Goal: Task Accomplishment & Management: Use online tool/utility

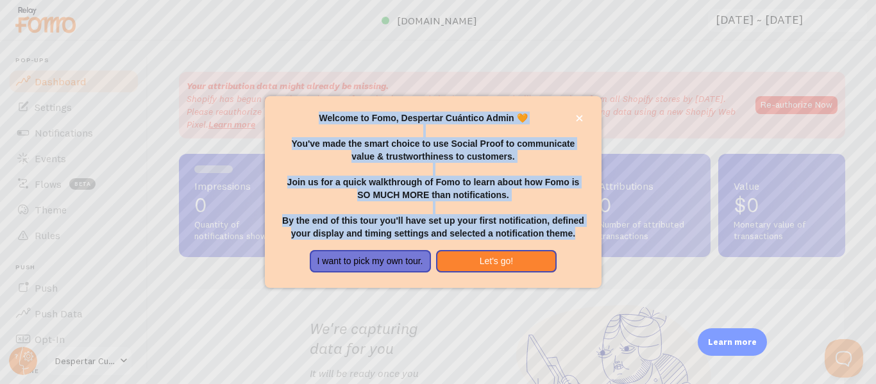
drag, startPoint x: 319, startPoint y: 115, endPoint x: 576, endPoint y: 237, distance: 284.5
click at [576, 237] on div "Welcome to Fomo, Despertar Cuántico Admin 🧡 You've made the smart choice to use…" at bounding box center [432, 176] width 305 height 128
copy div "Welcome to Fomo, Despertar Cuántico Admin 🧡 You've made the smart choice to use…"
click at [505, 259] on button "Let's go!" at bounding box center [496, 261] width 121 height 23
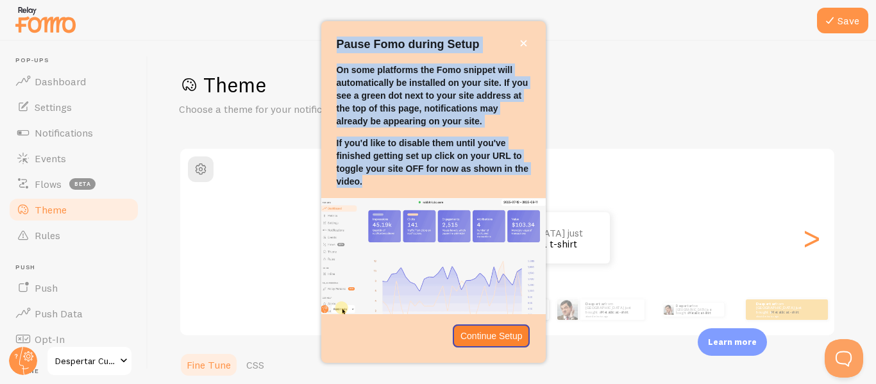
drag, startPoint x: 337, startPoint y: 38, endPoint x: 453, endPoint y: 180, distance: 183.6
click at [453, 181] on div "Pause Fomo during Setup On some platforms the Fomo snippet will automatically b…" at bounding box center [433, 191] width 224 height 341
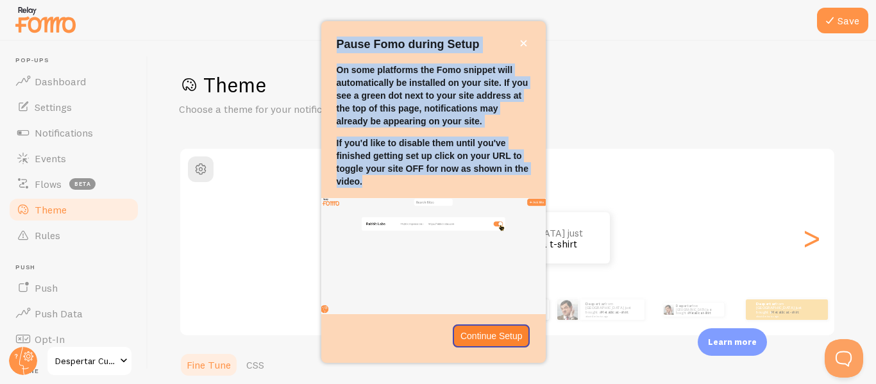
copy div "Pause Fomo during Setup On some platforms the Fomo snippet will automatically b…"
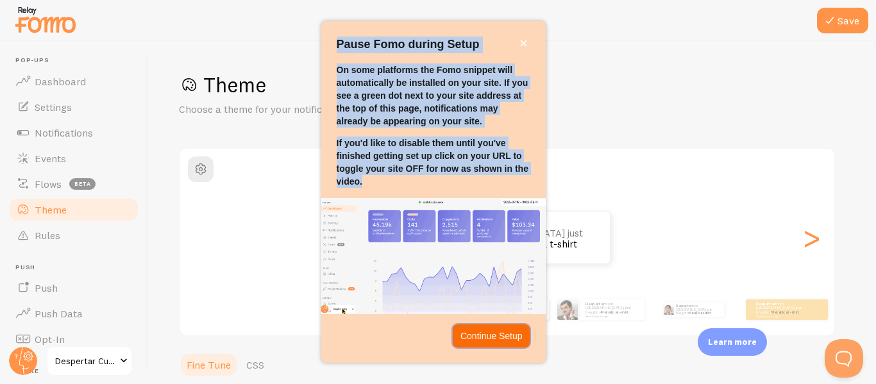
click at [496, 339] on p "Continue Setup" at bounding box center [491, 336] width 62 height 13
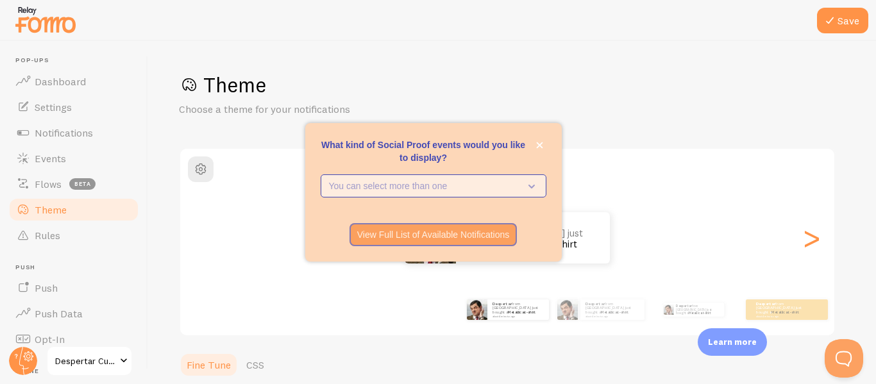
click at [448, 190] on p "You can select more than one" at bounding box center [424, 186] width 191 height 13
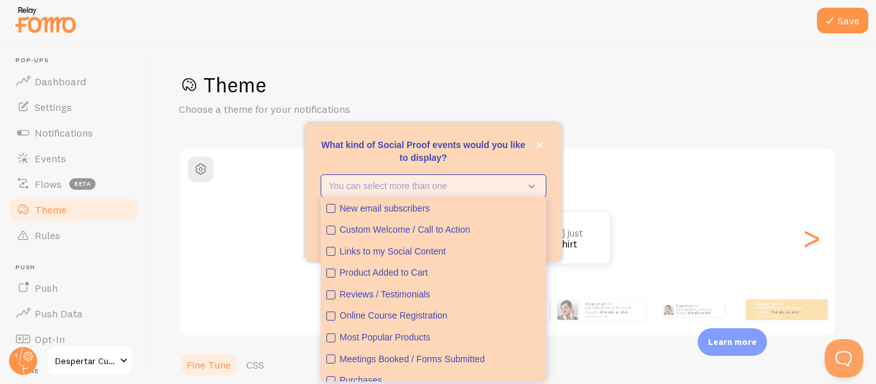
click at [448, 190] on p "You can select more than one" at bounding box center [424, 186] width 191 height 13
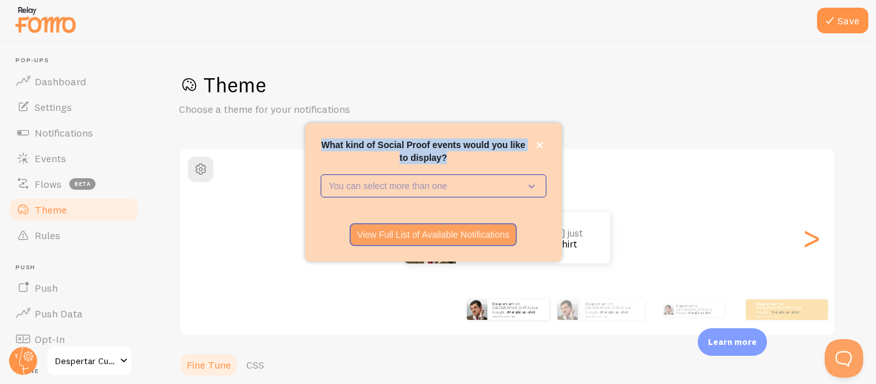
drag, startPoint x: 323, startPoint y: 145, endPoint x: 458, endPoint y: 165, distance: 136.1
click at [458, 165] on div "What kind of Social Proof events would you like to display? You can select more…" at bounding box center [433, 192] width 256 height 139
copy div "What kind of Social Proof events would you like to display?"
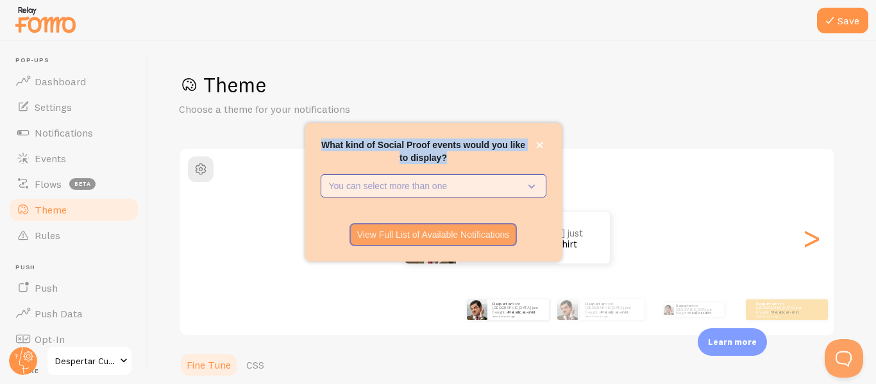
click at [375, 183] on p "You can select more than one" at bounding box center [424, 186] width 191 height 13
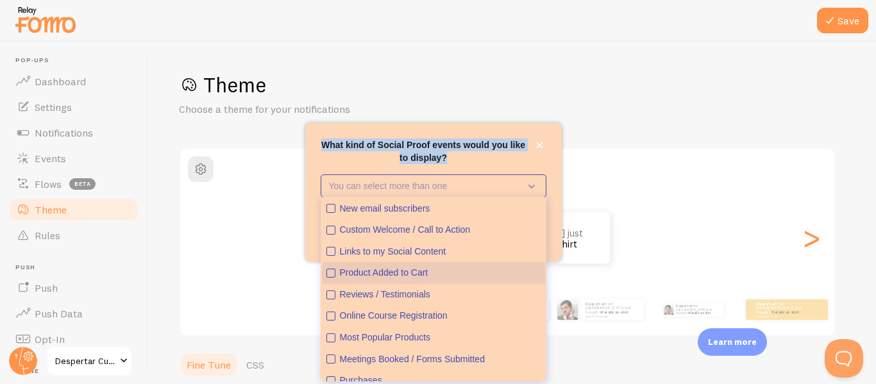
drag, startPoint x: 437, startPoint y: 269, endPoint x: 424, endPoint y: 282, distance: 18.1
click at [413, 282] on button "Product Added to Cart" at bounding box center [433, 273] width 223 height 22
drag, startPoint x: 333, startPoint y: 267, endPoint x: 392, endPoint y: 261, distance: 60.0
click at [416, 287] on ul "New email subscribers Custom Welcome / Call to Action Links to my Social Conten…" at bounding box center [434, 289] width 226 height 185
click at [328, 270] on icon "Product Added to Cart" at bounding box center [331, 273] width 8 height 8
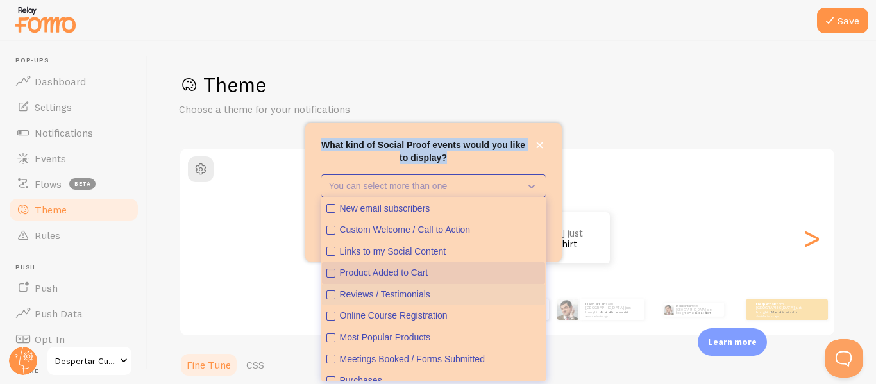
scroll to position [33, 0]
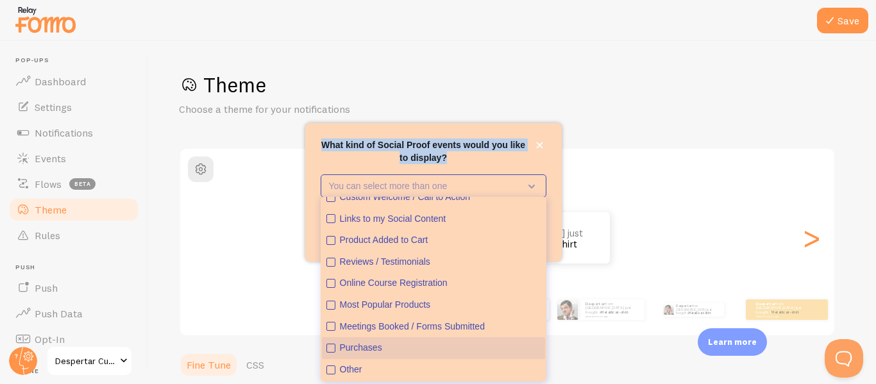
click at [332, 353] on icon "Purchases" at bounding box center [330, 348] width 9 height 9
